Goal: Navigation & Orientation: Find specific page/section

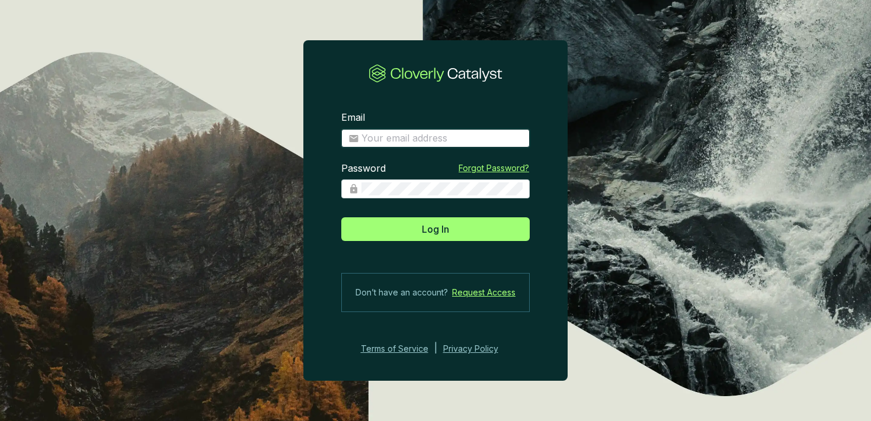
click at [384, 144] on input "Email" at bounding box center [441, 138] width 161 height 13
type input "charley+demo@cloverly.com"
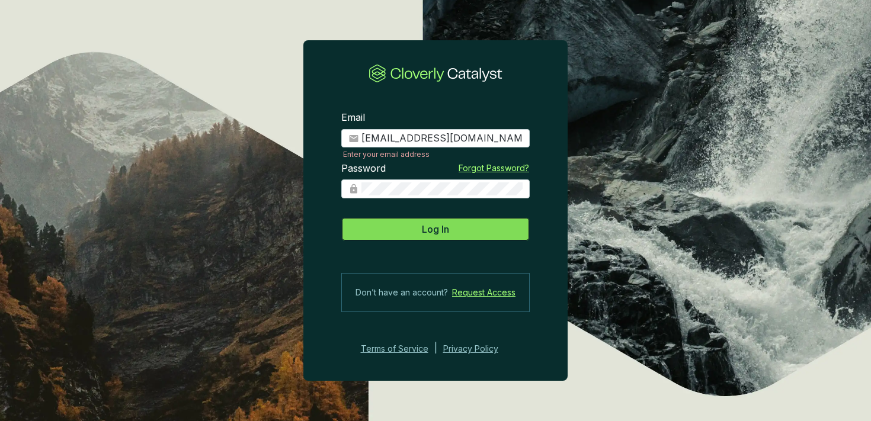
click at [460, 230] on button "Log In" at bounding box center [435, 229] width 188 height 24
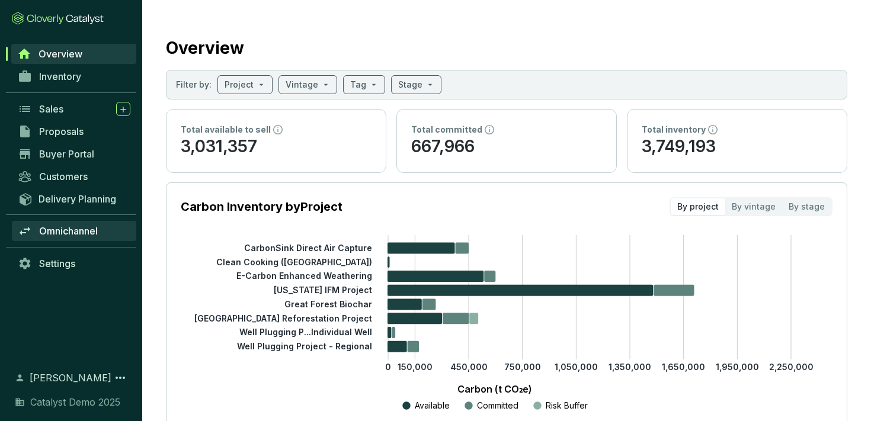
click at [73, 231] on span "Omnichannel" at bounding box center [68, 231] width 59 height 12
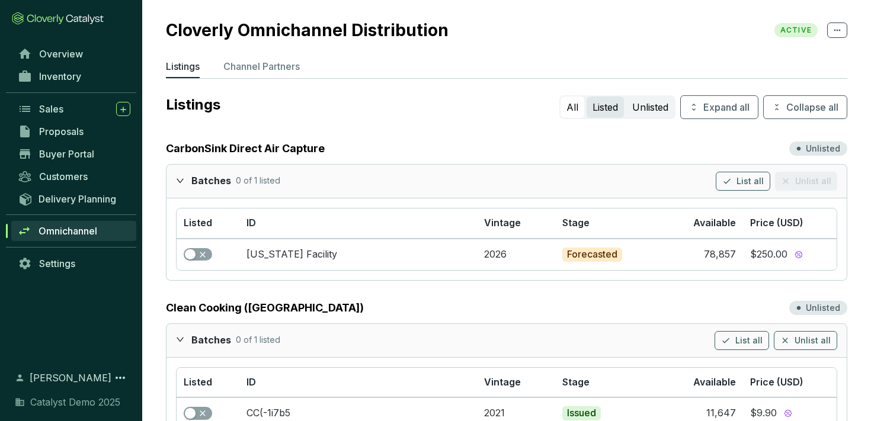
click at [592, 105] on button "Listed" at bounding box center [604, 107] width 37 height 21
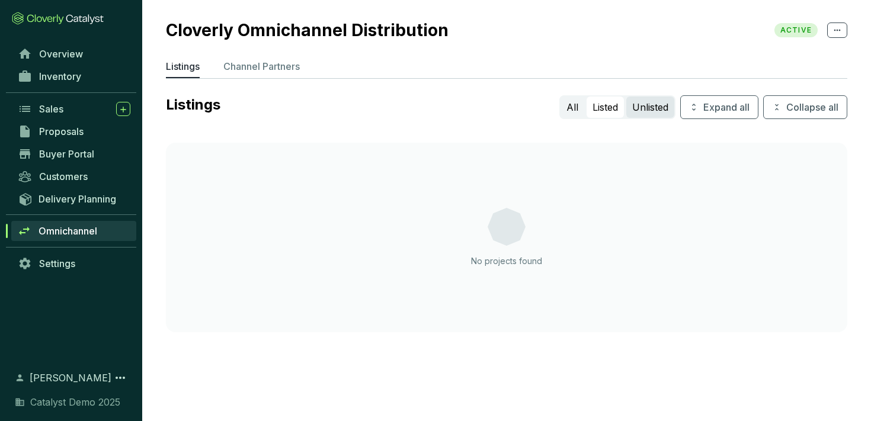
click at [644, 101] on button "Unlisted" at bounding box center [650, 107] width 48 height 21
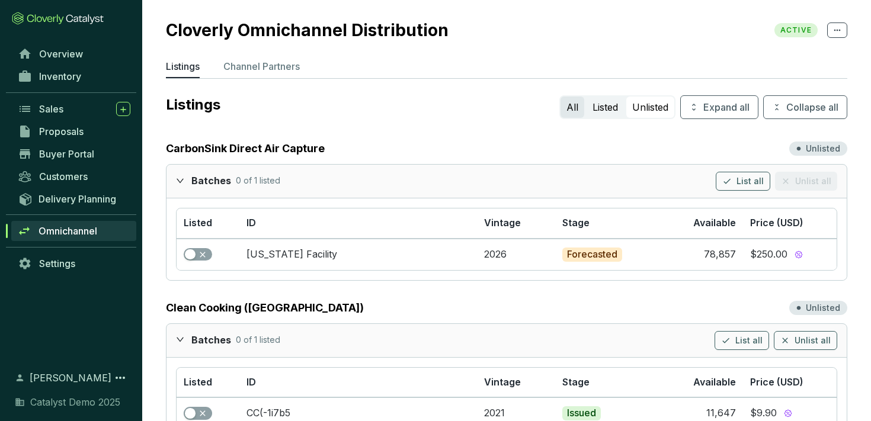
click at [562, 105] on button "All" at bounding box center [572, 107] width 24 height 21
click at [785, 252] on section "$250.00" at bounding box center [789, 254] width 79 height 13
click at [803, 179] on section "List all Unlist all" at bounding box center [776, 181] width 121 height 19
drag, startPoint x: 731, startPoint y: 186, endPoint x: 637, endPoint y: 152, distance: 99.5
click at [637, 152] on div "CarbonSink Direct Air Capture Unlisted Batches 0 of 1 listed List all Unlist al…" at bounding box center [506, 210] width 681 height 140
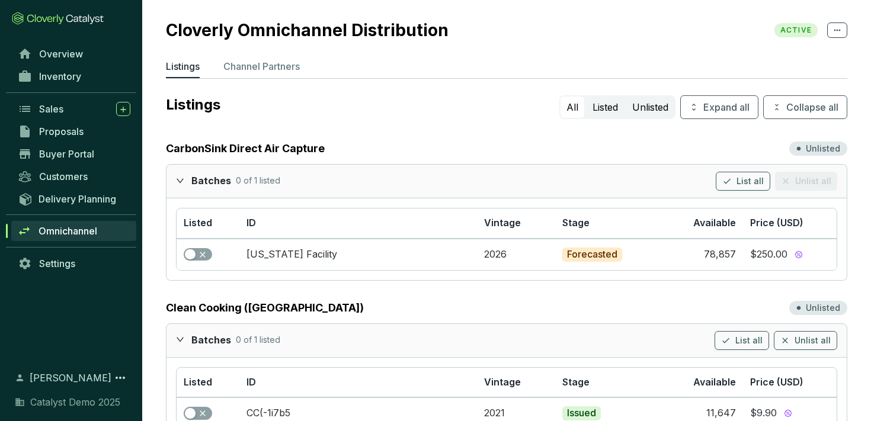
click at [818, 148] on p "Unlisted" at bounding box center [823, 149] width 34 height 12
click at [840, 27] on icon at bounding box center [836, 30] width 9 height 14
click at [729, 107] on span "Expand all" at bounding box center [726, 107] width 46 height 14
click at [791, 104] on span "Collapse all" at bounding box center [812, 107] width 52 height 14
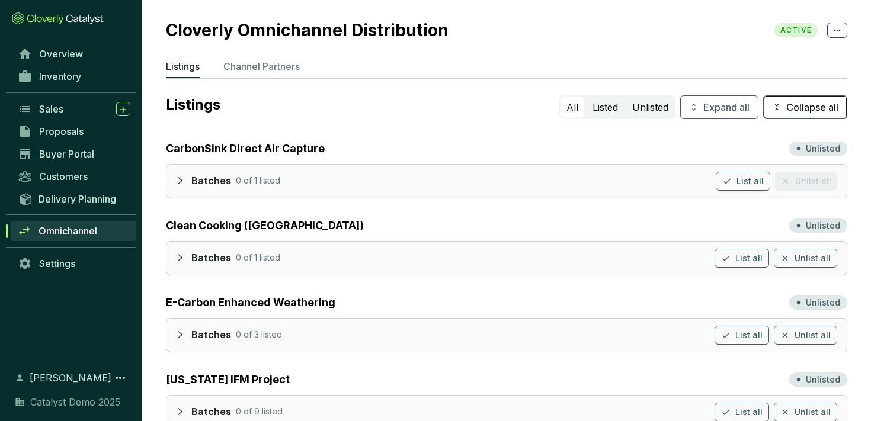
click at [791, 104] on span "Collapse all" at bounding box center [812, 107] width 52 height 14
click at [716, 109] on span "Expand all" at bounding box center [726, 107] width 46 height 14
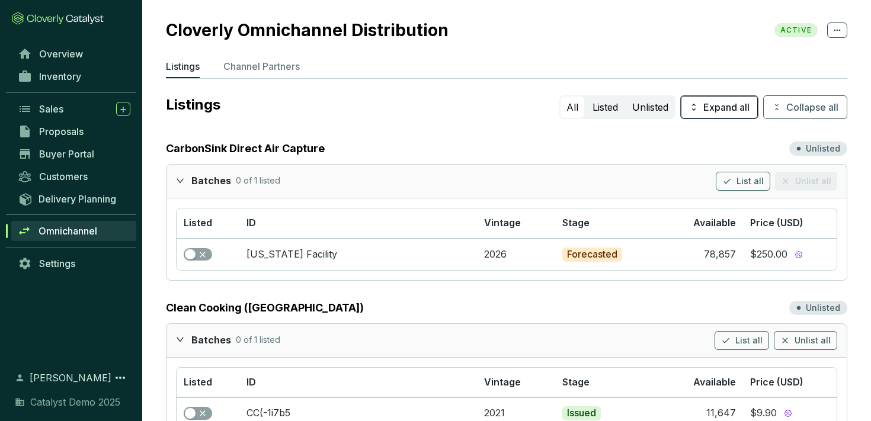
click at [716, 109] on span "Expand all" at bounding box center [726, 107] width 46 height 14
click at [796, 112] on span "Collapse all" at bounding box center [812, 107] width 52 height 14
click at [40, 275] on div "Overview Inventory Sales Proposals Buyer Portal Customers Delivery Planning Omn…" at bounding box center [71, 199] width 142 height 313
click at [47, 267] on span "Settings" at bounding box center [57, 264] width 36 height 12
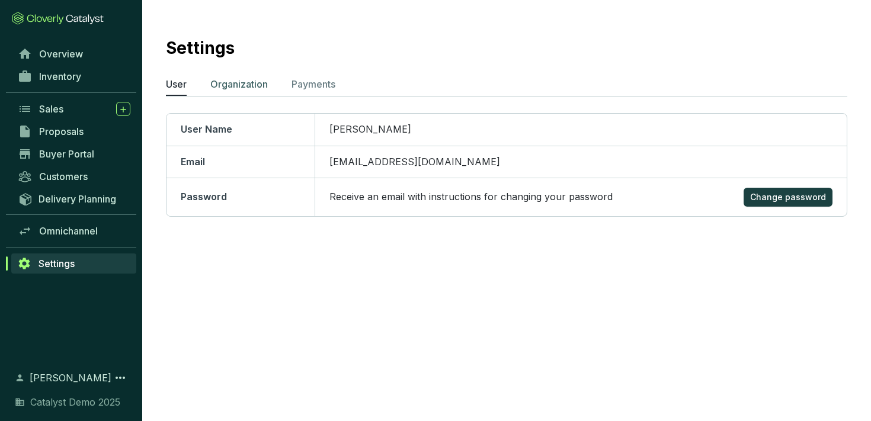
click at [261, 87] on p "Organization" at bounding box center [238, 84] width 57 height 14
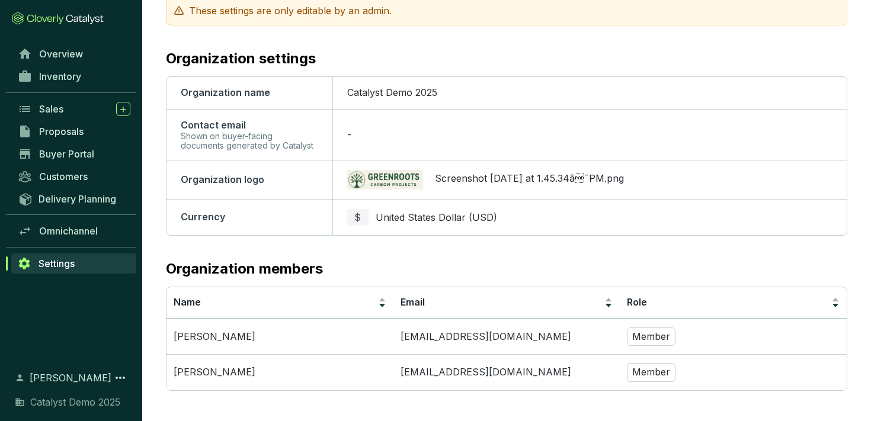
scroll to position [94, 0]
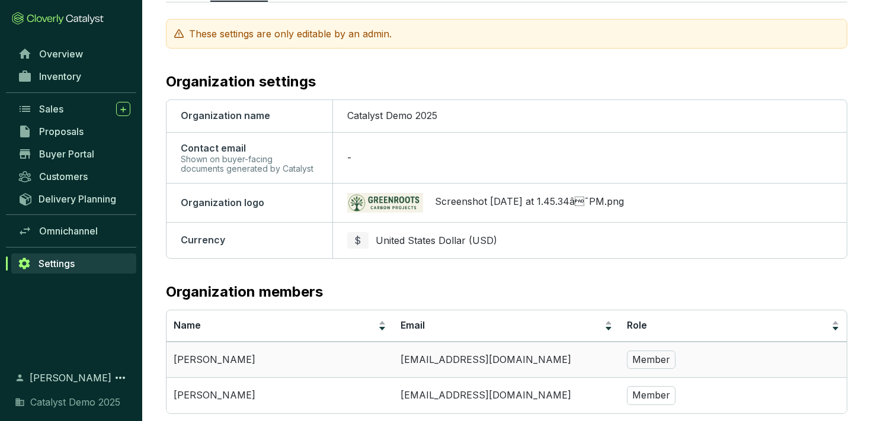
click at [642, 354] on p "Member" at bounding box center [651, 360] width 49 height 19
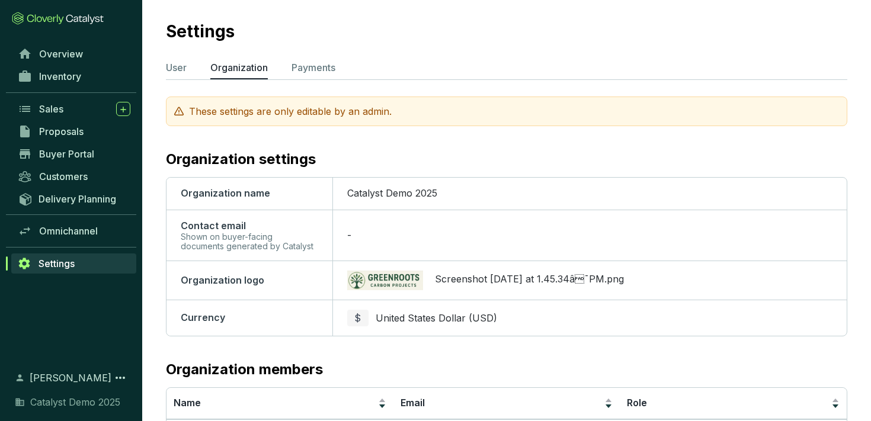
scroll to position [0, 0]
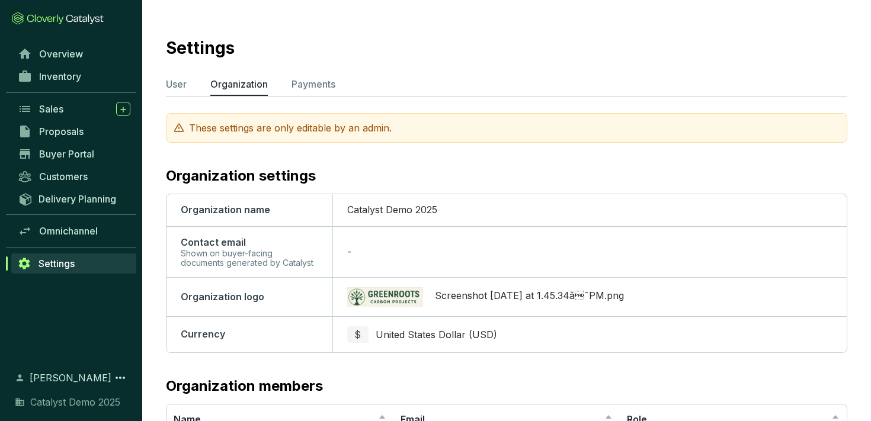
click at [419, 337] on span "United States Dollar (USD)" at bounding box center [436, 335] width 121 height 12
click at [359, 336] on span "$" at bounding box center [357, 335] width 7 height 14
click at [460, 306] on div "Screenshot 2025-07-28 at 1.45.34â¯PM.png" at bounding box center [590, 297] width 486 height 20
click at [468, 288] on div "Screenshot 2025-07-28 at 1.45.34â¯PM.png" at bounding box center [590, 297] width 486 height 20
click at [382, 293] on img at bounding box center [385, 297] width 76 height 20
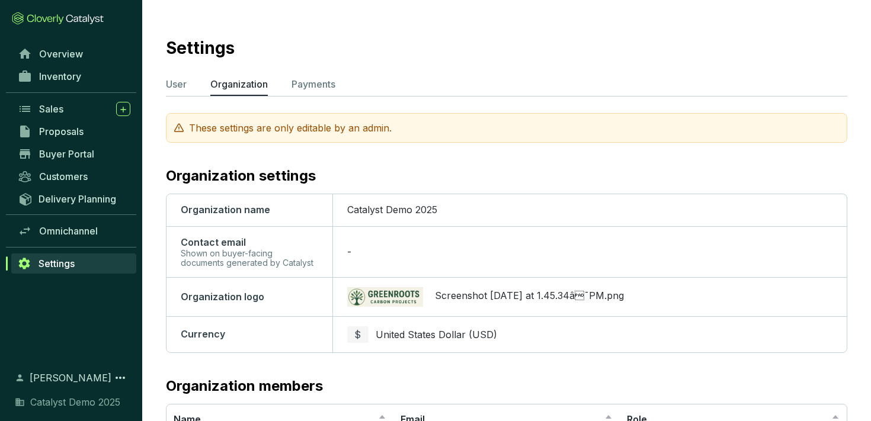
click at [279, 258] on div "Shown on buyer-facing documents generated by Catalyst" at bounding box center [249, 258] width 137 height 19
click at [325, 84] on p "Payments" at bounding box center [313, 84] width 44 height 14
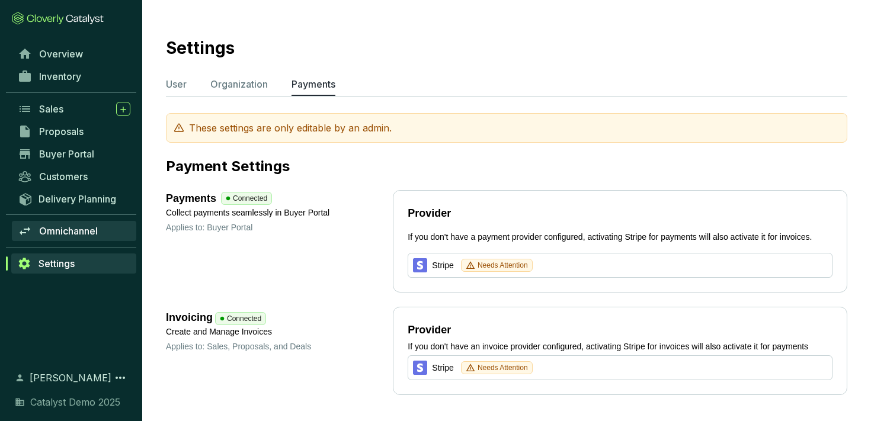
click at [69, 236] on span "Omnichannel" at bounding box center [68, 231] width 59 height 12
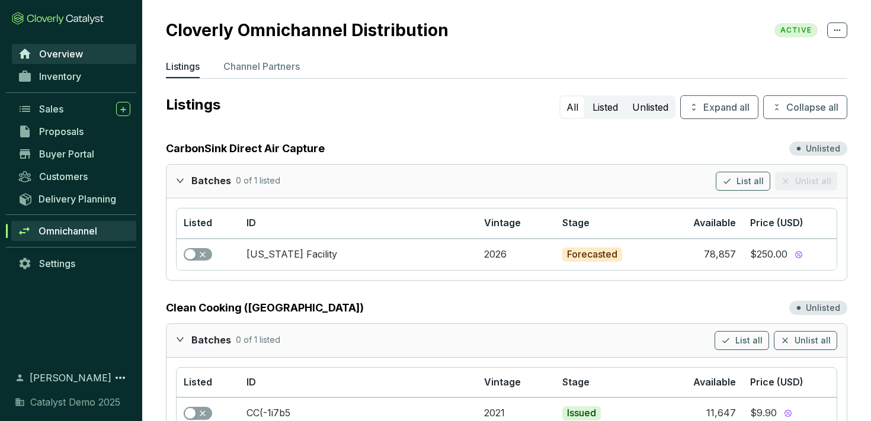
click at [76, 55] on span "Overview" at bounding box center [61, 54] width 44 height 12
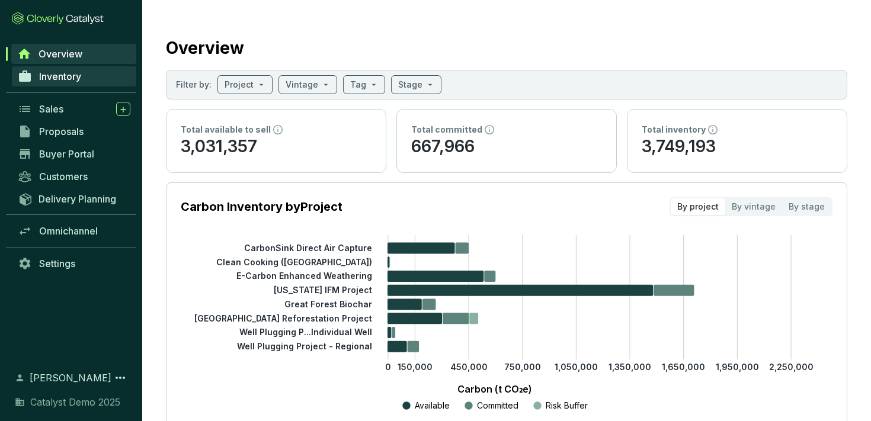
click at [73, 76] on span "Inventory" at bounding box center [60, 76] width 42 height 12
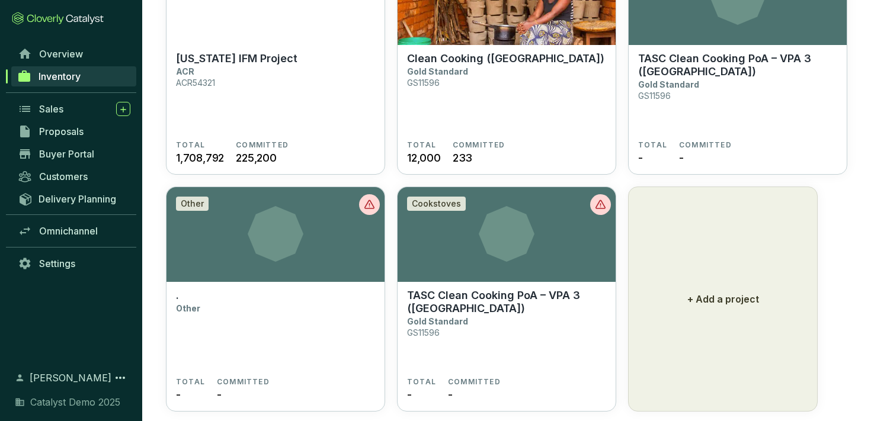
scroll to position [656, 0]
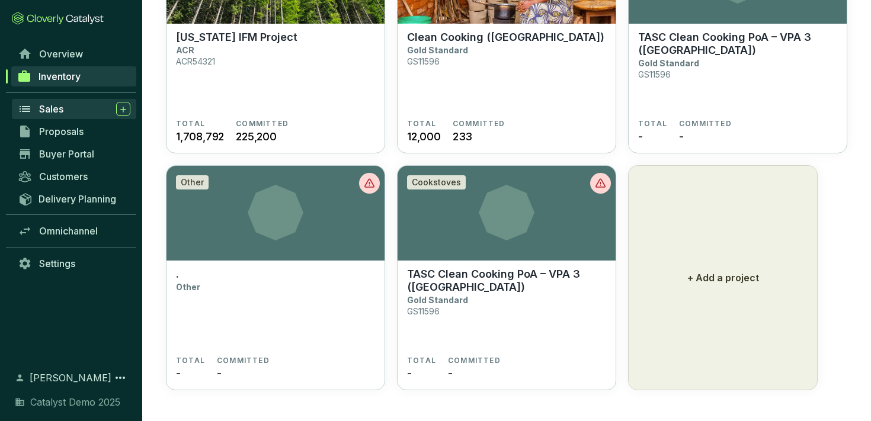
click at [70, 102] on div "Sales" at bounding box center [84, 109] width 91 height 14
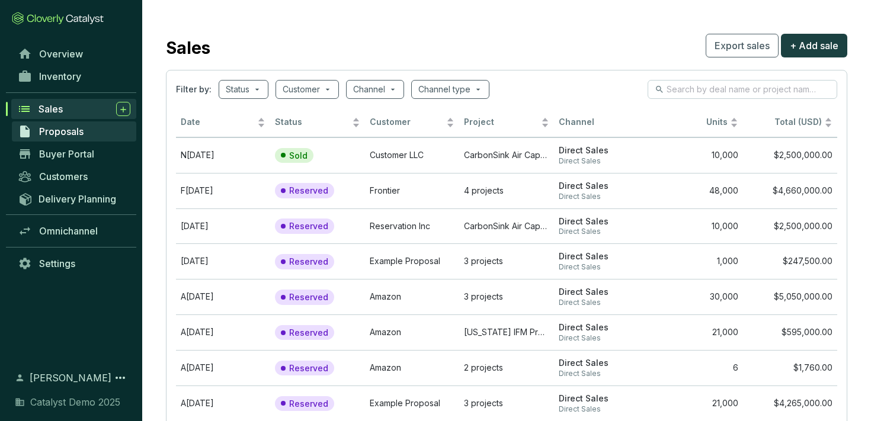
click at [62, 133] on span "Proposals" at bounding box center [61, 132] width 44 height 12
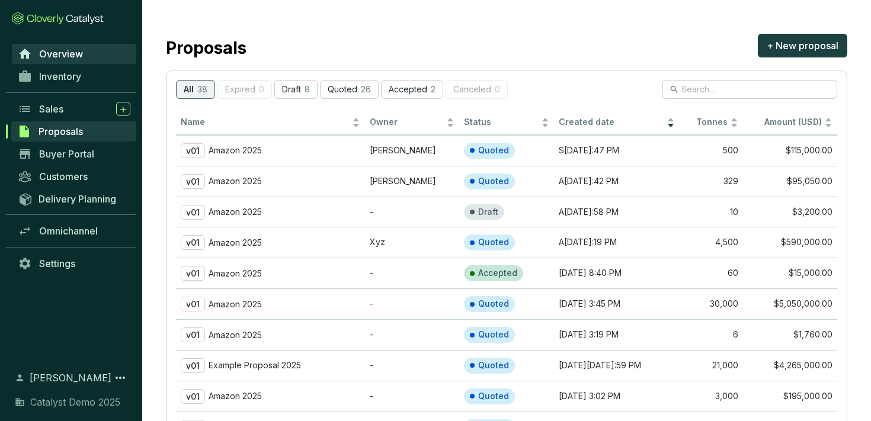
click at [76, 58] on span "Overview" at bounding box center [61, 54] width 44 height 12
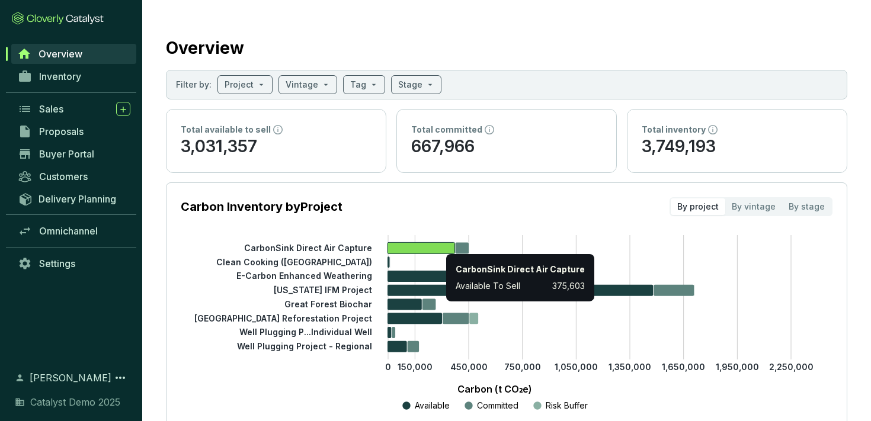
click at [440, 245] on icon at bounding box center [421, 247] width 68 height 11
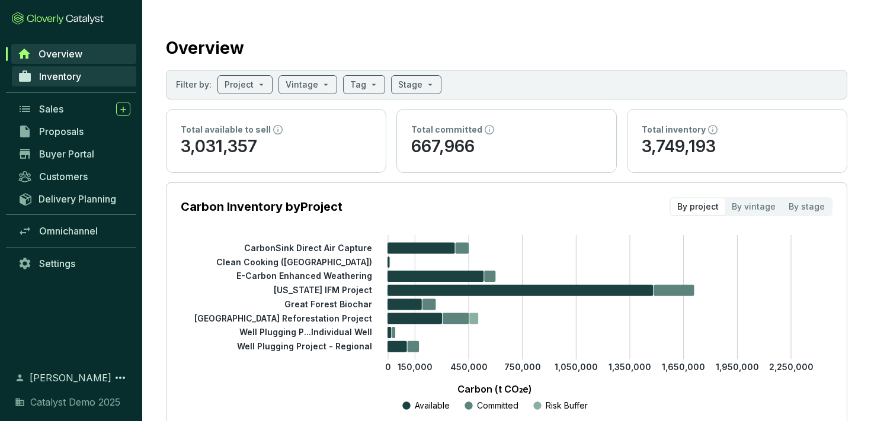
click at [114, 76] on link "Inventory" at bounding box center [74, 76] width 124 height 20
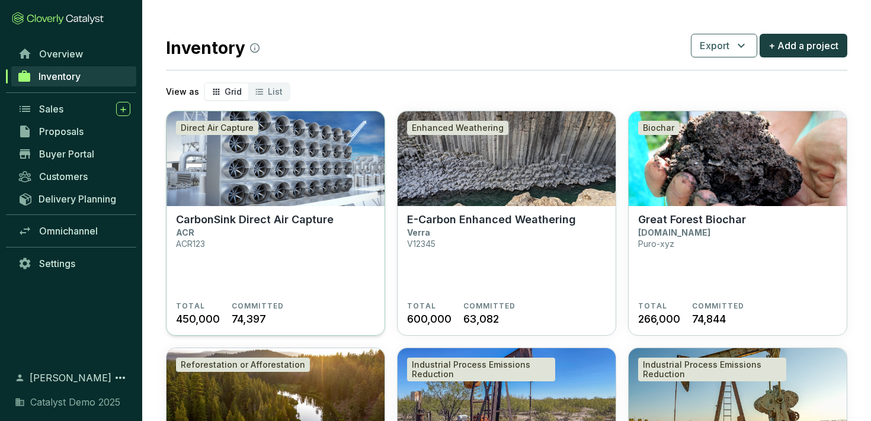
click at [287, 299] on section "CarbonSink Direct Air Capture ACR ACR123" at bounding box center [275, 257] width 199 height 88
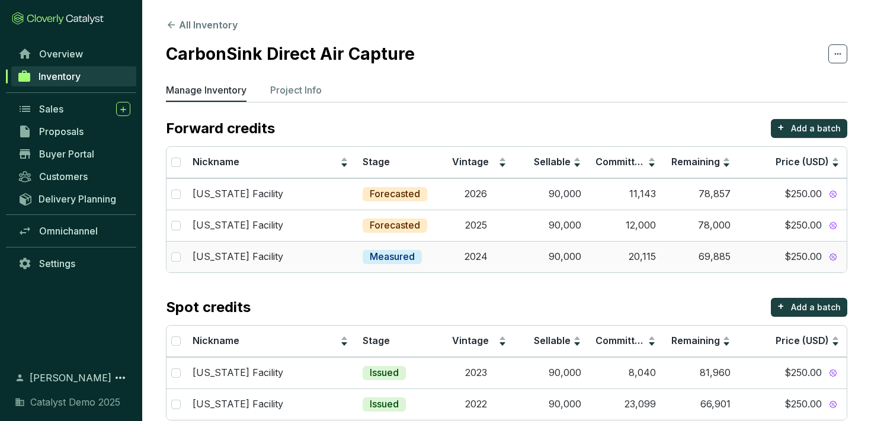
scroll to position [22, 0]
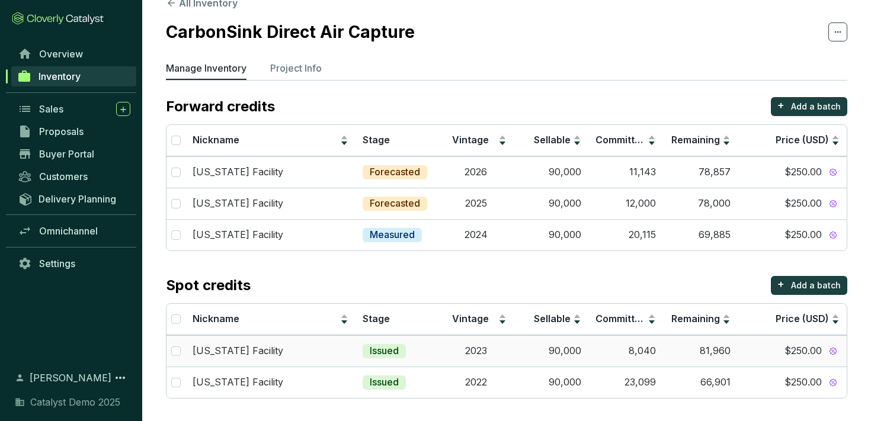
click at [267, 338] on td "[US_STATE] Facility" at bounding box center [270, 350] width 170 height 31
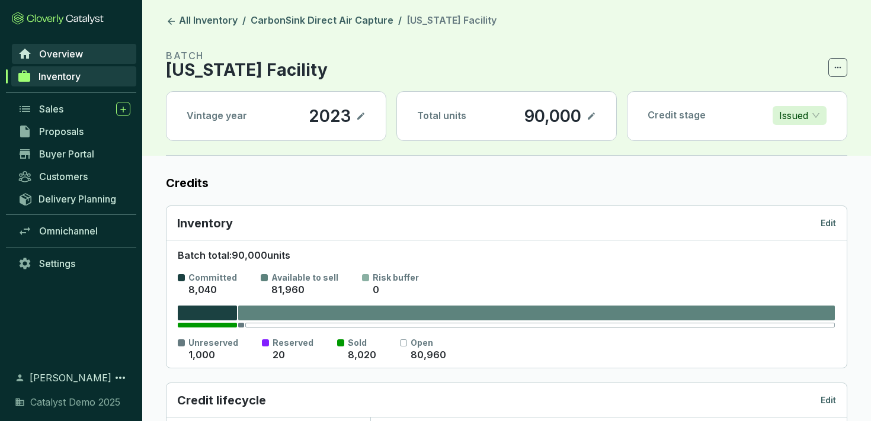
click at [47, 54] on span "Overview" at bounding box center [61, 54] width 44 height 12
